Goal: Task Accomplishment & Management: Manage account settings

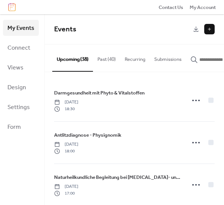
click at [195, 59] on icon "button" at bounding box center [194, 59] width 7 height 7
click at [200, 59] on input "button" at bounding box center [222, 59] width 45 height 7
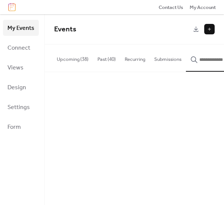
scroll to position [0, 21]
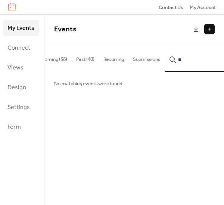
type input "*"
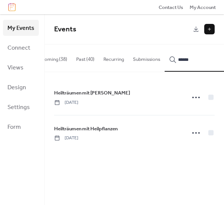
type input "******"
click at [107, 130] on span "Heilträumen mit Heilpflanzen" at bounding box center [86, 128] width 64 height 7
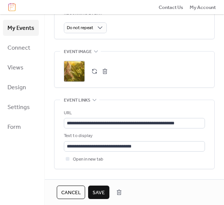
scroll to position [362, 0]
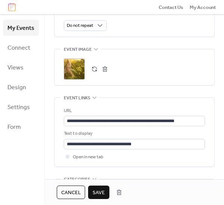
type input "**********"
click at [104, 68] on button "button" at bounding box center [105, 69] width 10 height 10
click at [93, 67] on button "button" at bounding box center [94, 69] width 10 height 10
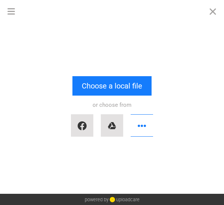
scroll to position [0, 0]
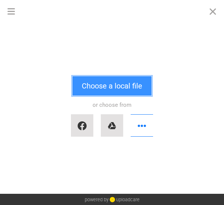
click at [113, 85] on button "Choose a local file" at bounding box center [111, 85] width 79 height 19
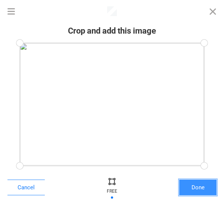
click at [194, 191] on button "Done" at bounding box center [197, 188] width 37 height 16
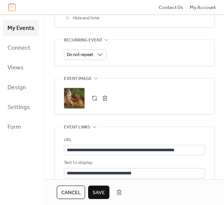
click at [98, 195] on span "Save" at bounding box center [99, 192] width 12 height 7
